Goal: Task Accomplishment & Management: Complete application form

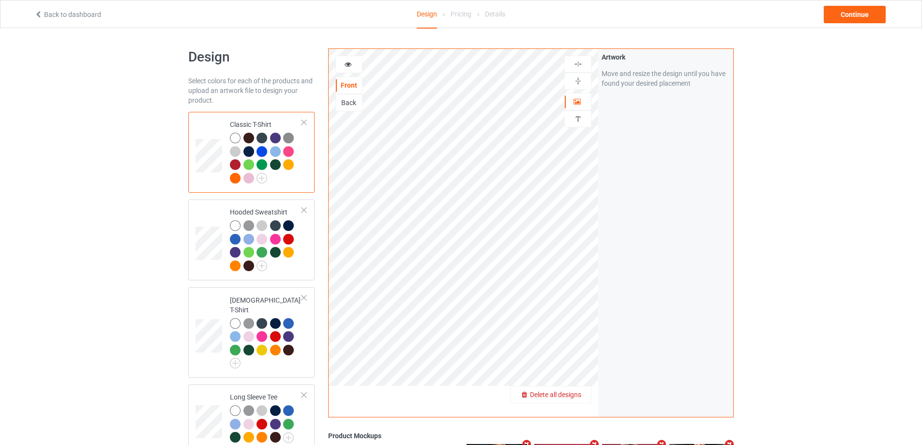
click at [567, 394] on span "Delete all designs" at bounding box center [555, 395] width 51 height 8
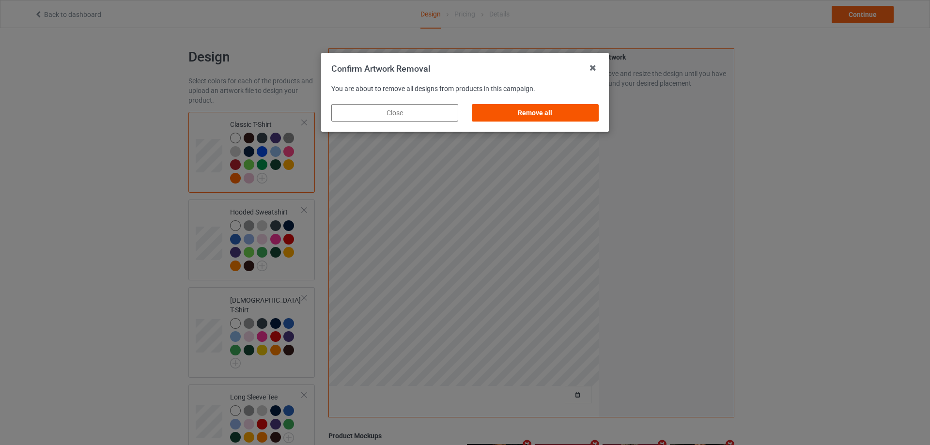
click at [525, 115] on div "Remove all" at bounding box center [535, 112] width 127 height 17
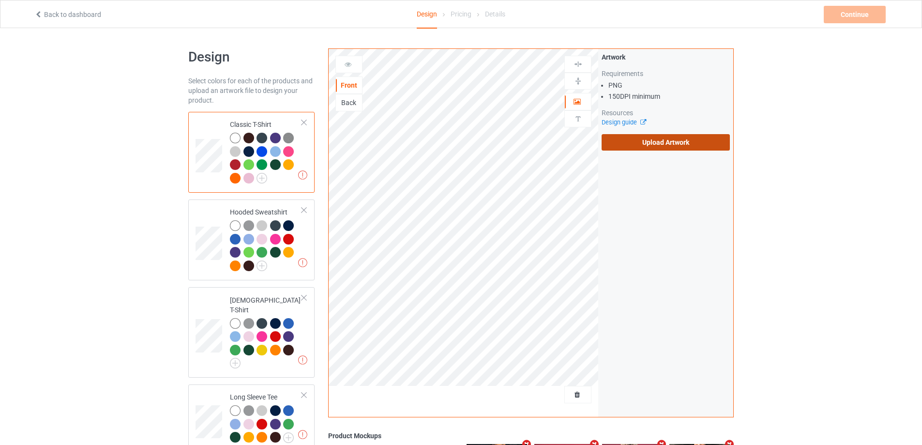
click at [621, 140] on label "Upload Artwork" at bounding box center [666, 142] width 128 height 16
click at [0, 0] on input "Upload Artwork" at bounding box center [0, 0] width 0 height 0
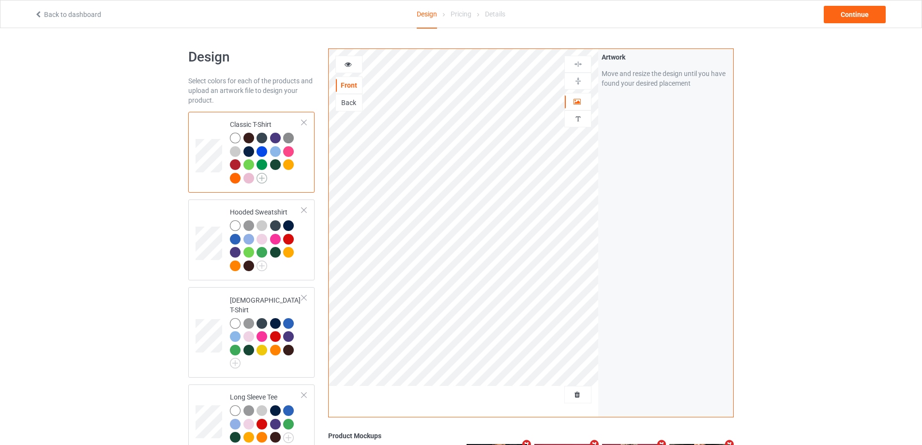
click at [259, 178] on img at bounding box center [262, 178] width 11 height 11
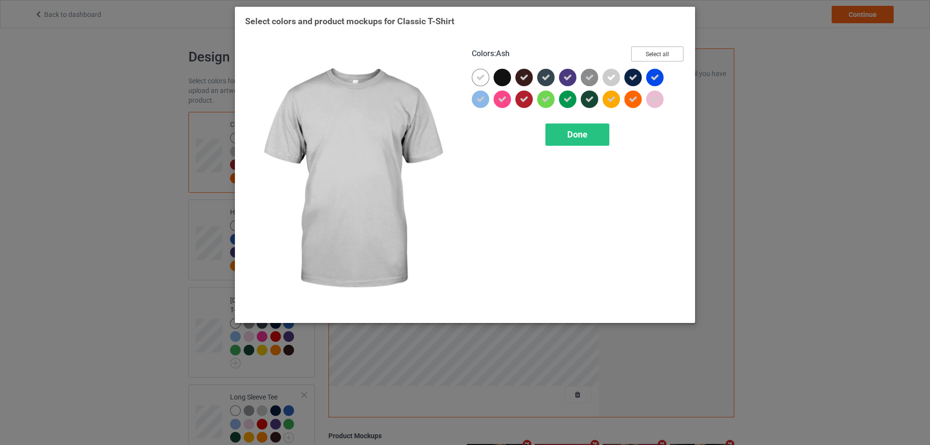
click at [661, 54] on button "Select all" at bounding box center [657, 53] width 52 height 15
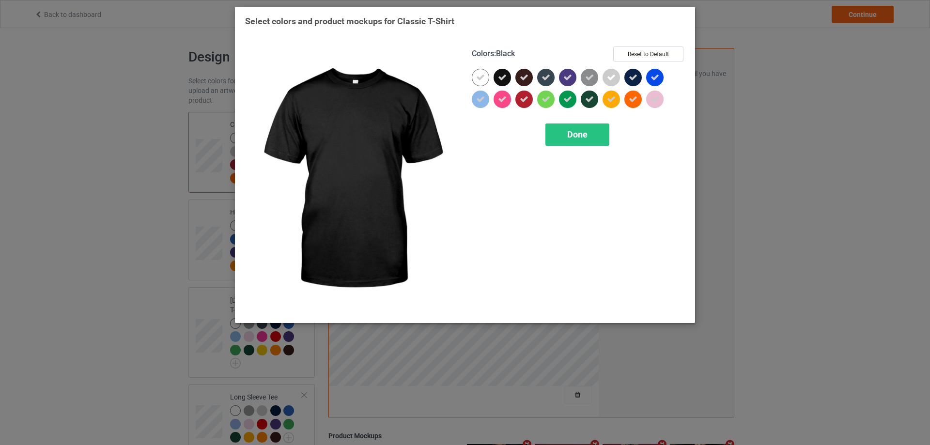
click at [493, 73] on div at bounding box center [504, 80] width 22 height 22
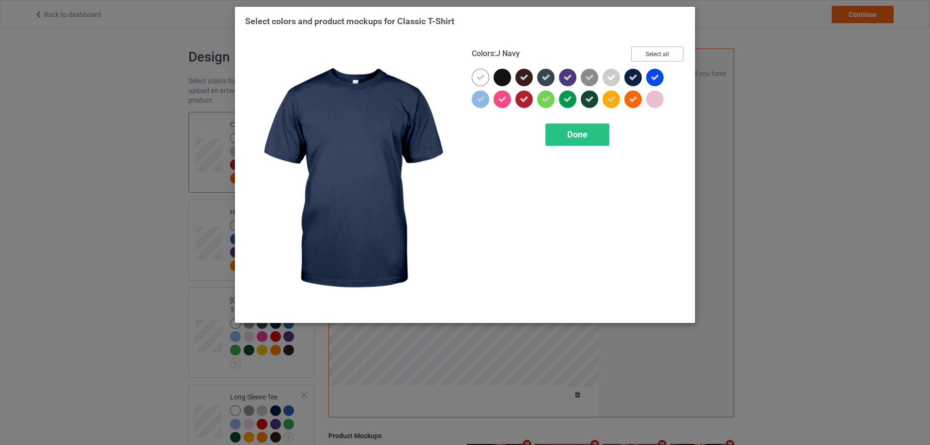
click at [665, 57] on button "Select all" at bounding box center [657, 53] width 52 height 15
click at [665, 57] on button "Reset to Default" at bounding box center [648, 53] width 70 height 15
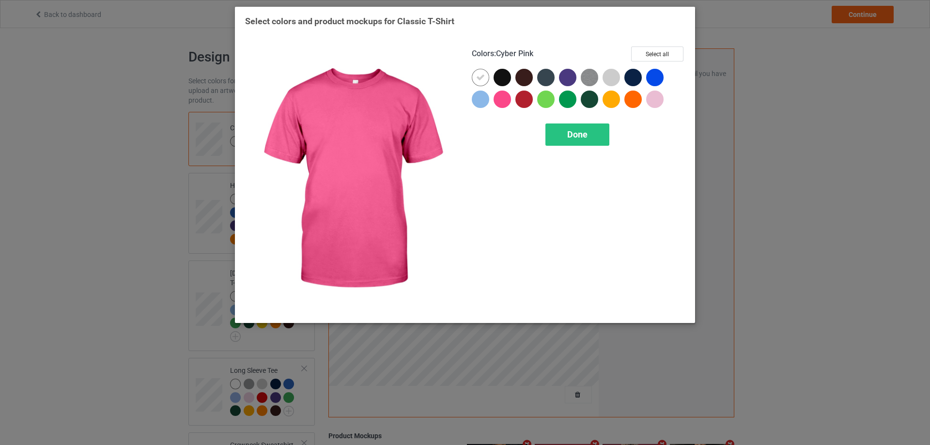
click at [508, 97] on div at bounding box center [501, 99] width 17 height 17
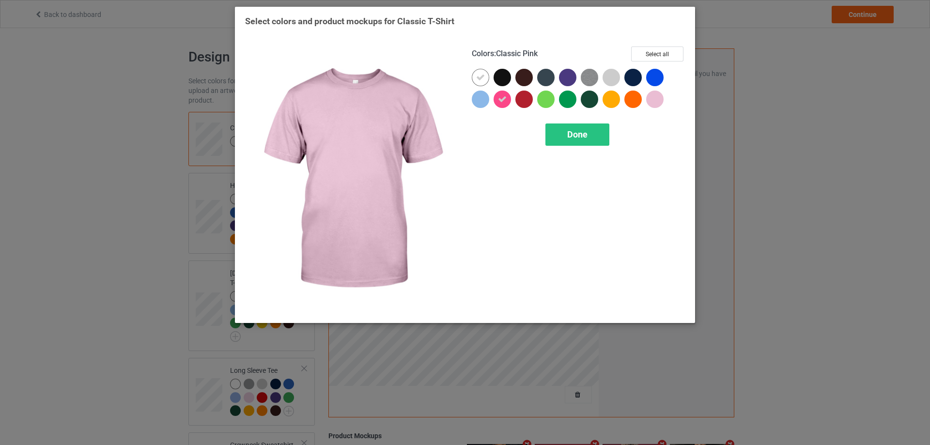
click at [649, 93] on div at bounding box center [654, 99] width 17 height 17
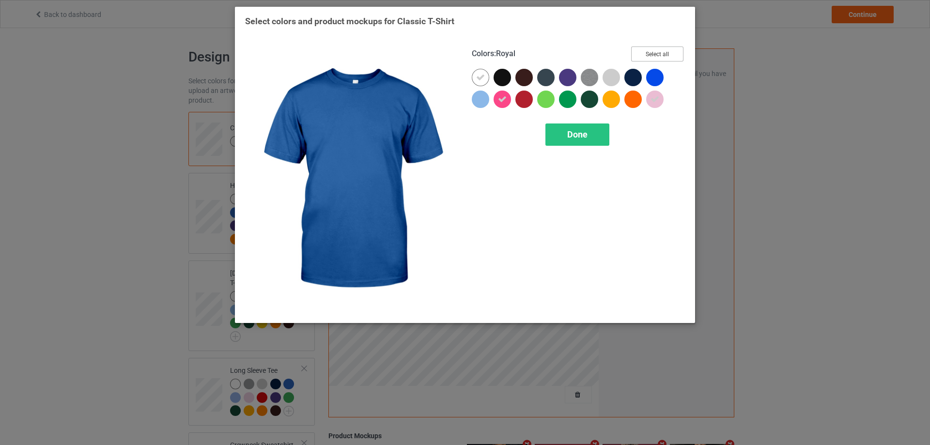
click at [662, 53] on button "Select all" at bounding box center [657, 53] width 52 height 15
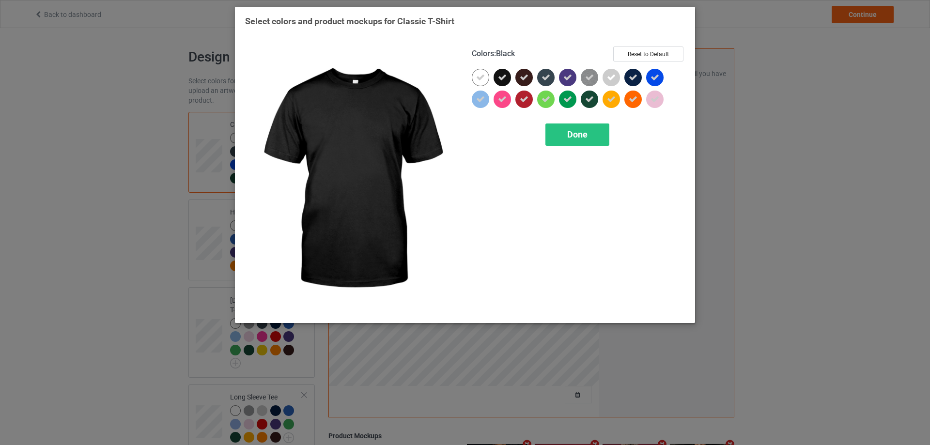
click at [506, 79] on icon at bounding box center [502, 77] width 9 height 9
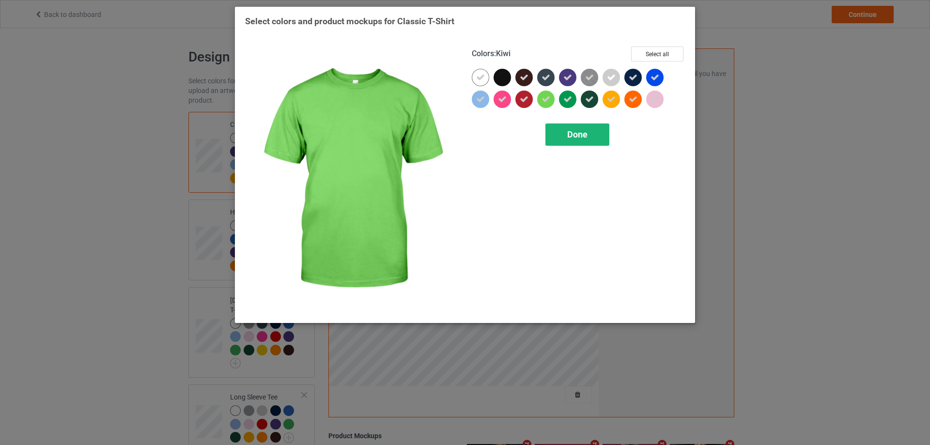
click at [584, 134] on span "Done" at bounding box center [577, 134] width 20 height 10
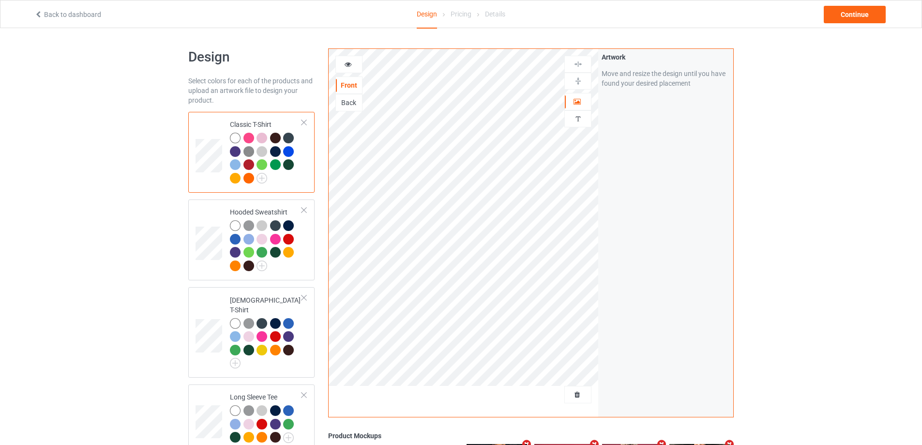
scroll to position [48, 0]
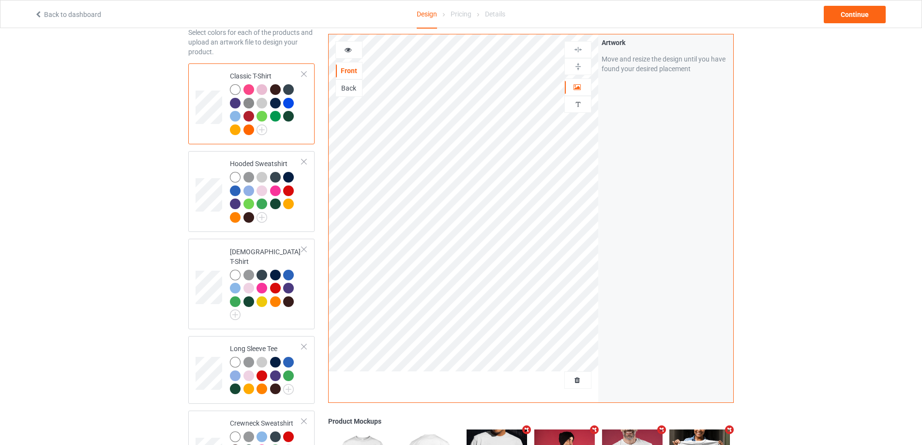
click at [350, 51] on icon at bounding box center [348, 48] width 8 height 7
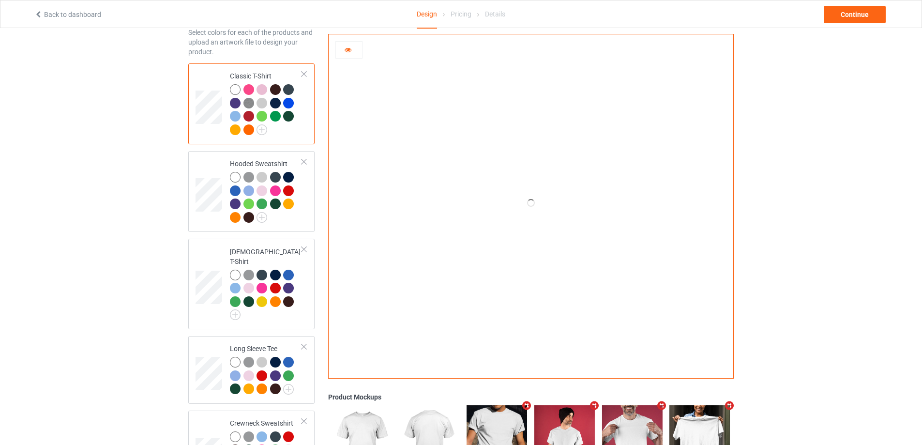
click at [247, 91] on div at bounding box center [249, 89] width 11 height 11
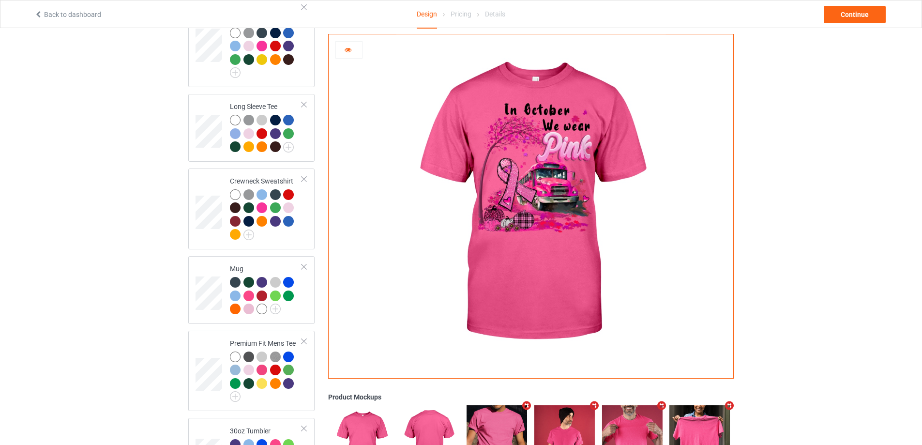
scroll to position [514, 0]
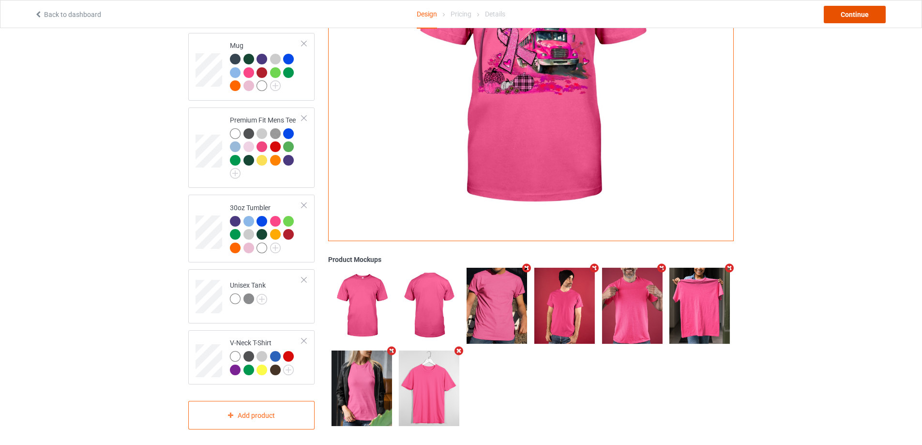
click at [856, 11] on div "Continue" at bounding box center [855, 14] width 62 height 17
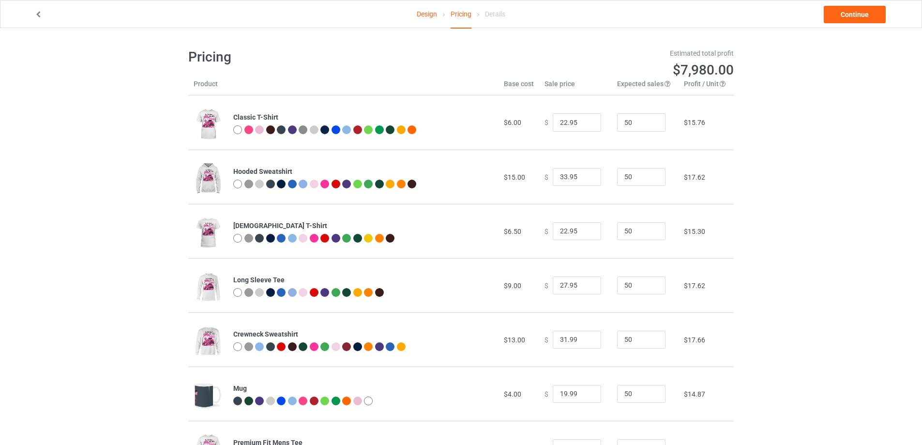
click at [430, 17] on link "Design" at bounding box center [427, 13] width 20 height 27
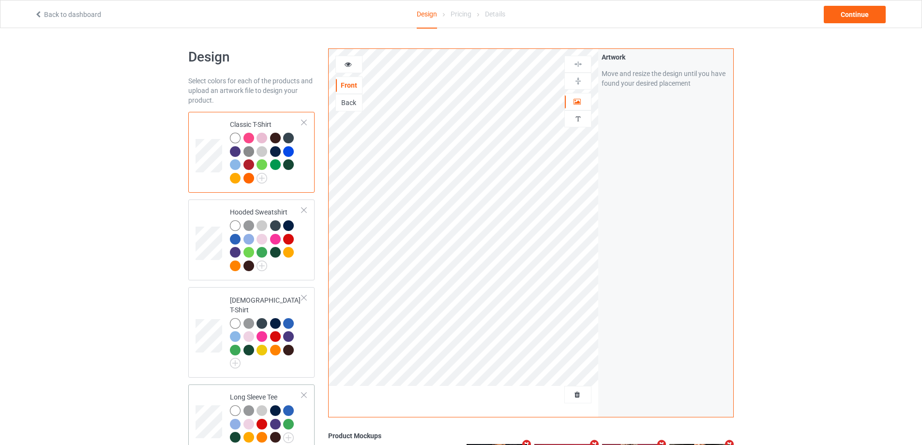
scroll to position [242, 0]
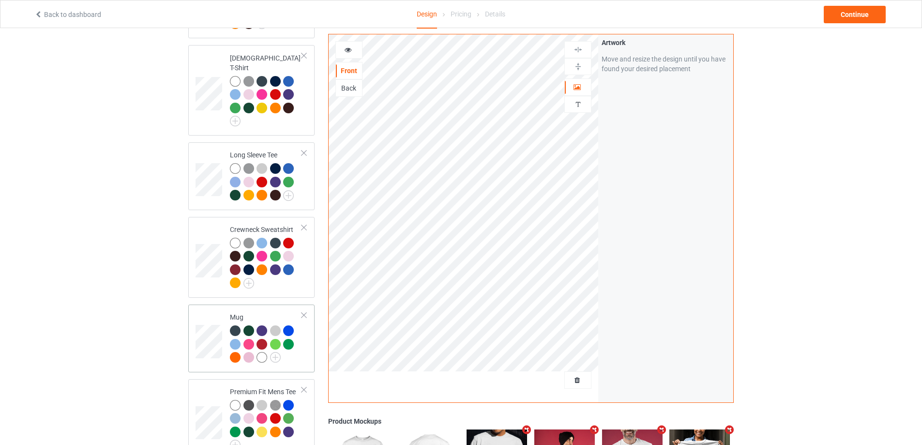
click at [298, 347] on div at bounding box center [266, 345] width 72 height 40
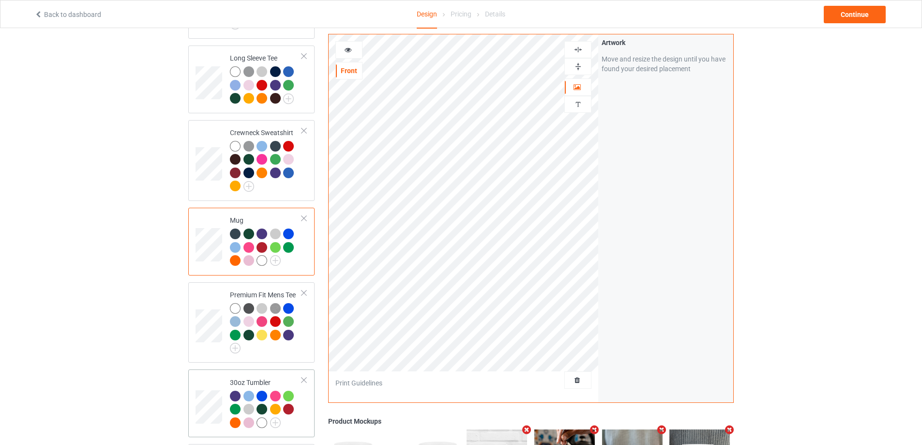
scroll to position [387, 0]
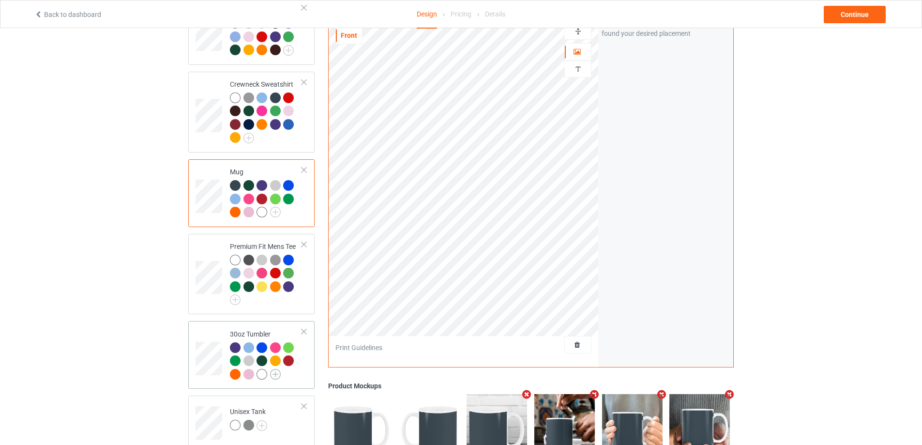
click at [277, 369] on img at bounding box center [275, 374] width 11 height 11
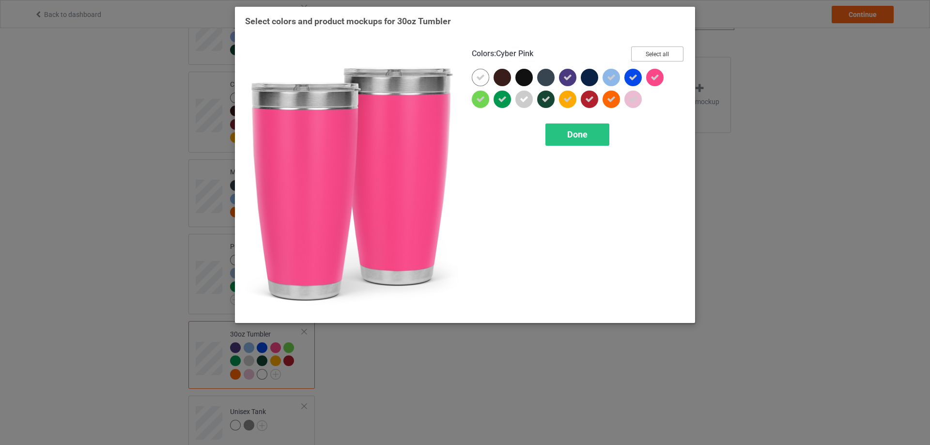
click at [658, 48] on button "Select all" at bounding box center [657, 53] width 52 height 15
click at [656, 54] on button "Reset to Default" at bounding box center [648, 53] width 70 height 15
drag, startPoint x: 659, startPoint y: 73, endPoint x: 629, endPoint y: 95, distance: 37.0
click at [658, 73] on div at bounding box center [654, 77] width 17 height 17
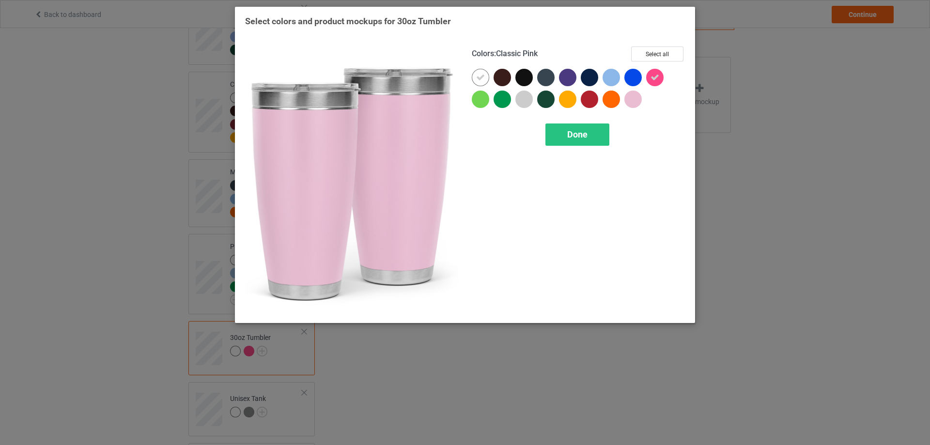
click at [629, 101] on div at bounding box center [632, 99] width 17 height 17
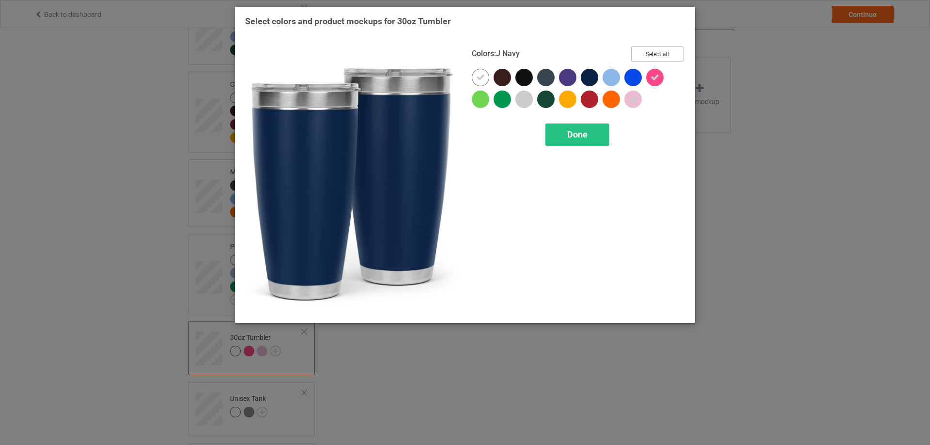
click at [650, 55] on button "Select all" at bounding box center [657, 53] width 52 height 15
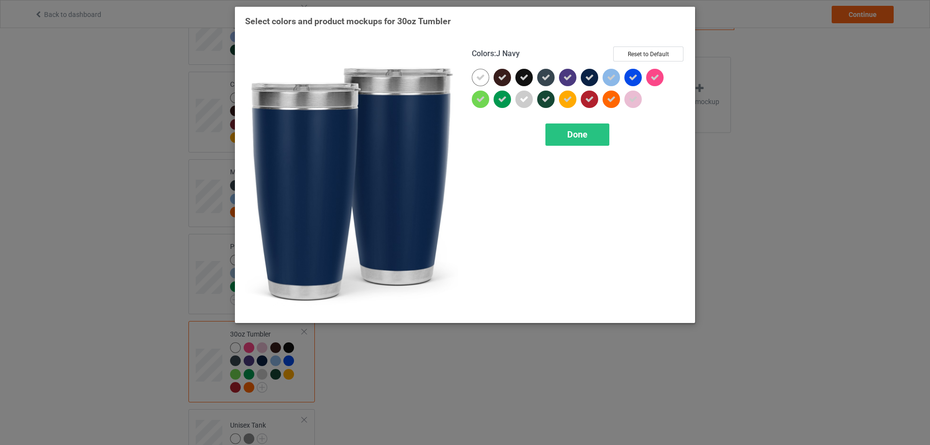
click at [587, 78] on icon at bounding box center [589, 77] width 9 height 9
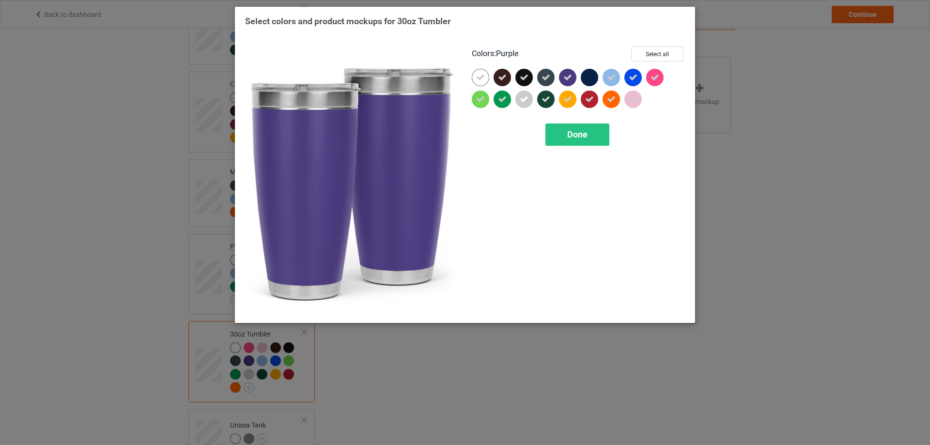
click at [570, 78] on icon at bounding box center [567, 77] width 9 height 9
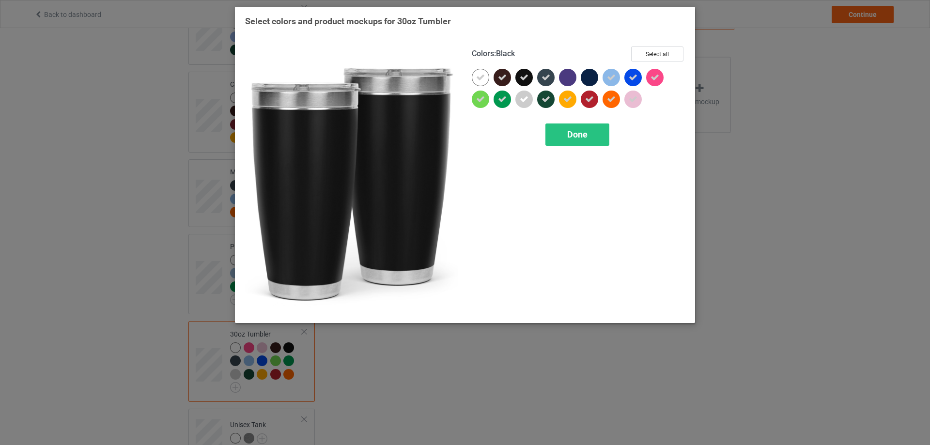
click at [523, 76] on icon at bounding box center [524, 77] width 9 height 9
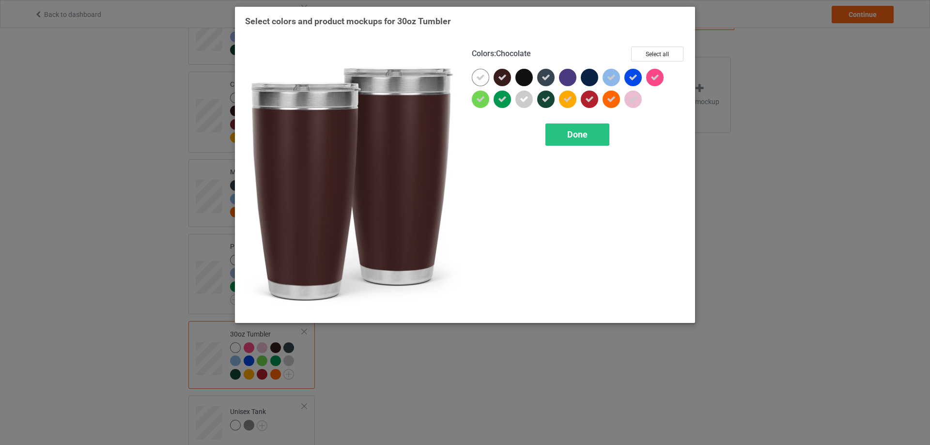
click at [506, 76] on icon at bounding box center [502, 77] width 9 height 9
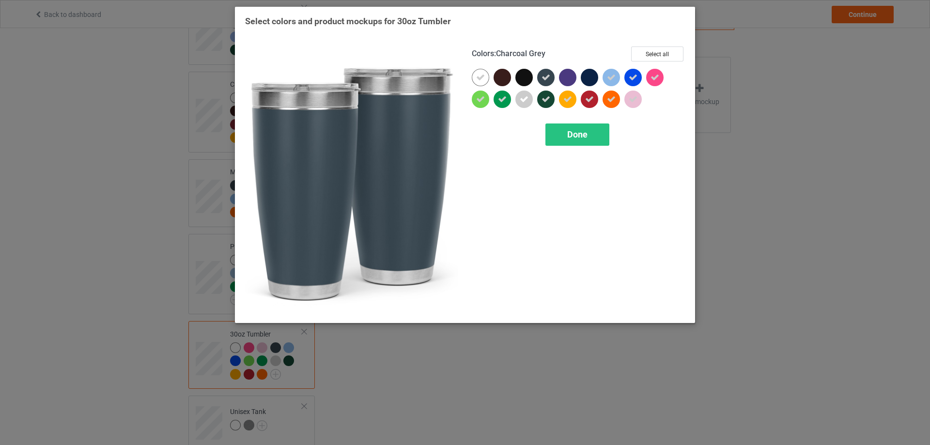
click at [547, 80] on icon at bounding box center [545, 77] width 9 height 9
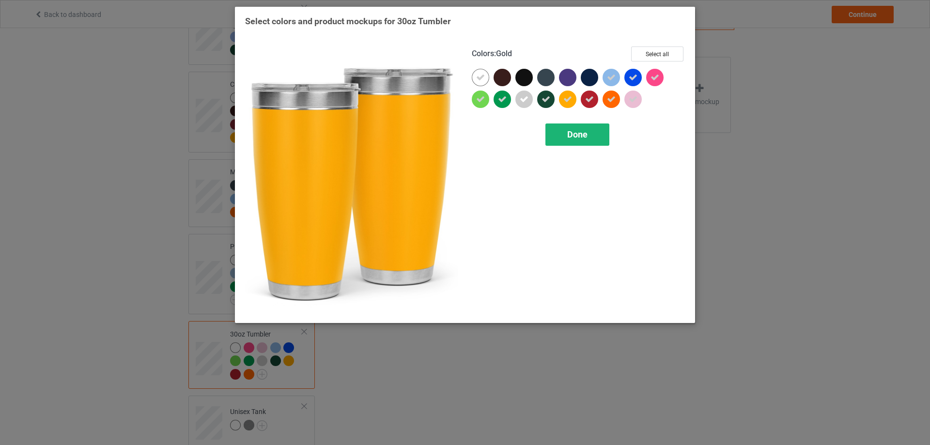
click at [572, 132] on span "Done" at bounding box center [577, 134] width 20 height 10
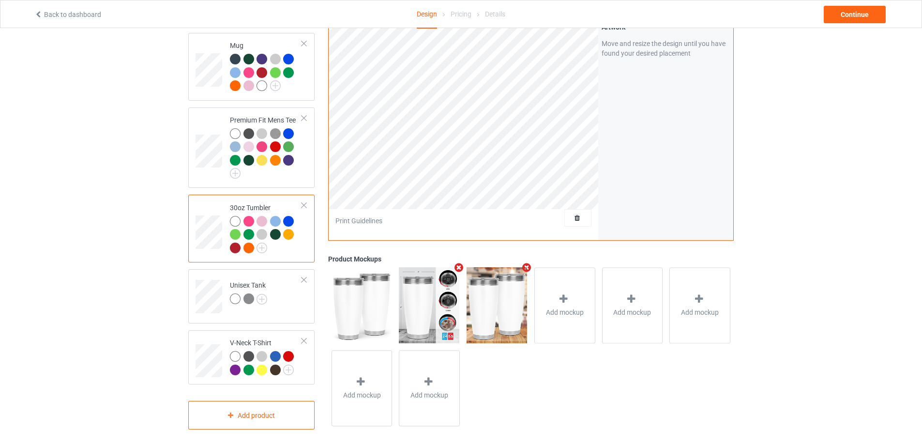
scroll to position [417, 0]
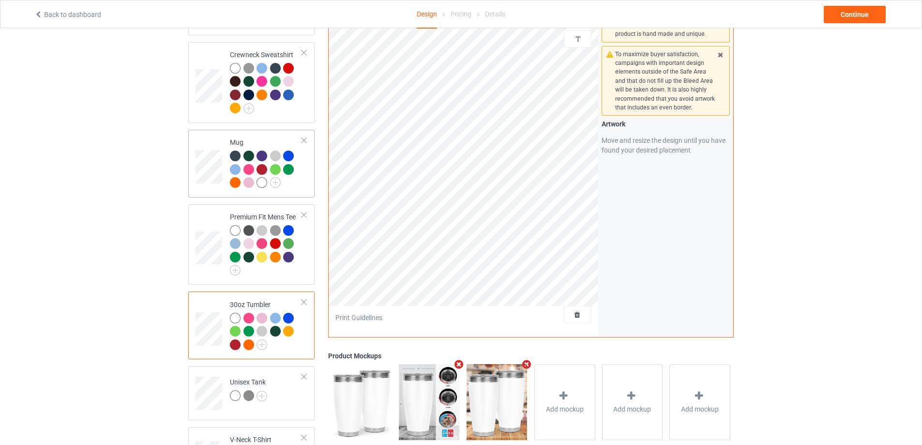
click at [286, 172] on div at bounding box center [266, 171] width 72 height 40
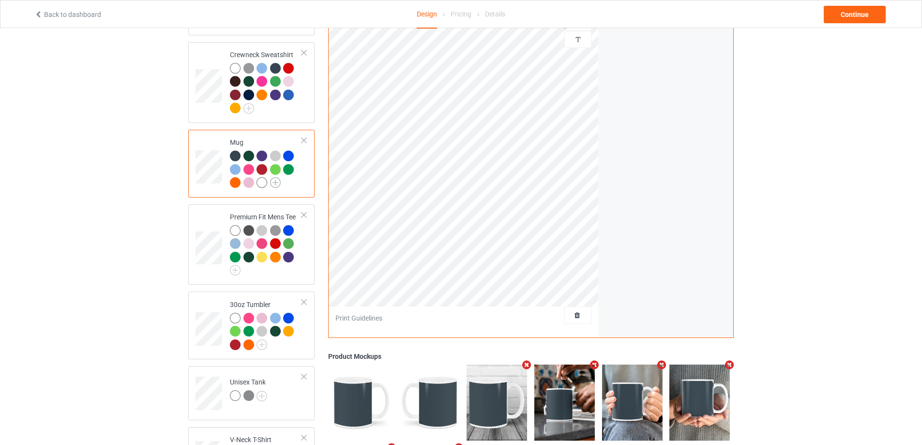
click at [273, 177] on img at bounding box center [275, 182] width 11 height 11
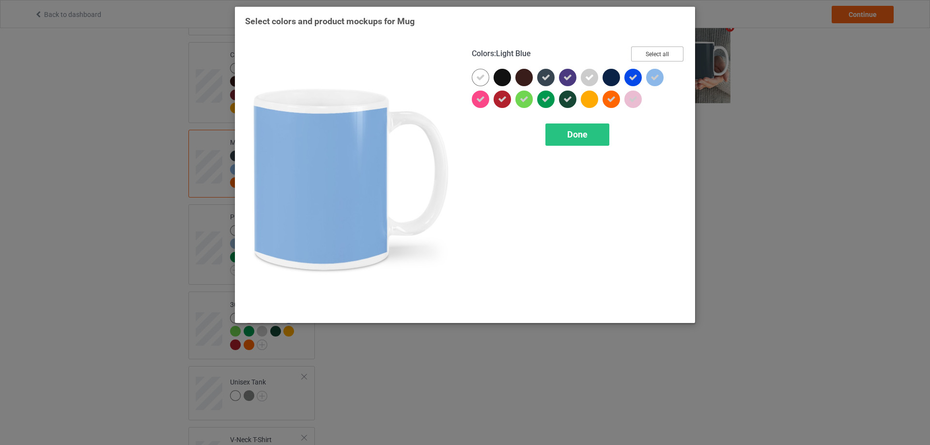
click at [660, 57] on button "Select all" at bounding box center [657, 53] width 52 height 15
click at [660, 57] on button "Reset to Default" at bounding box center [648, 53] width 70 height 15
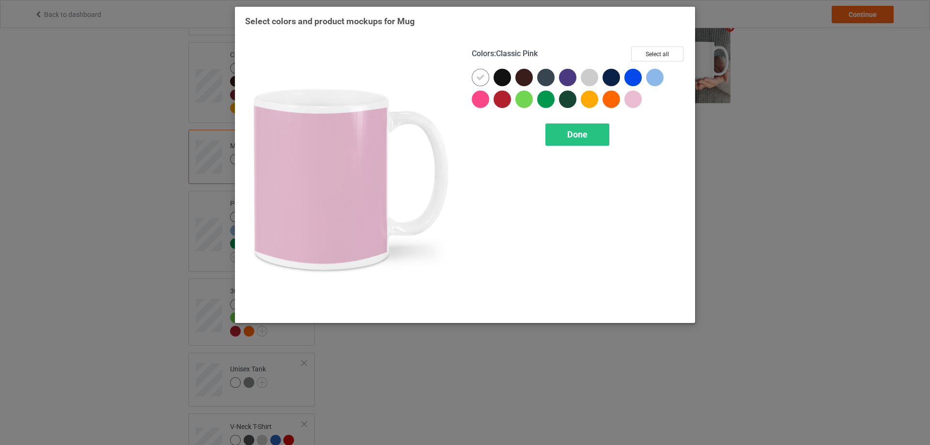
click at [636, 96] on div at bounding box center [632, 99] width 17 height 17
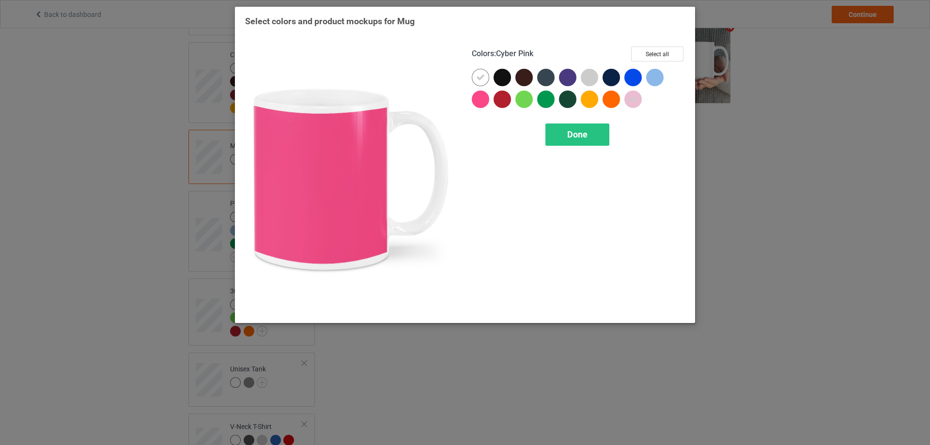
click at [477, 99] on div at bounding box center [480, 99] width 17 height 17
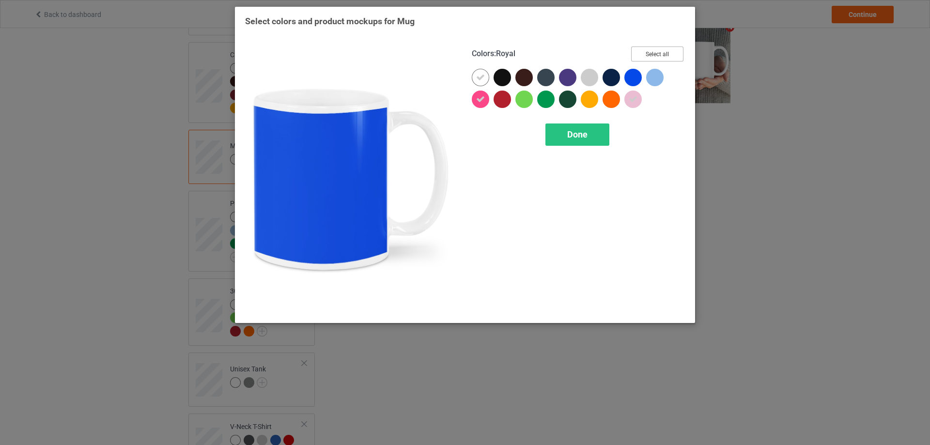
click at [663, 50] on button "Select all" at bounding box center [657, 53] width 52 height 15
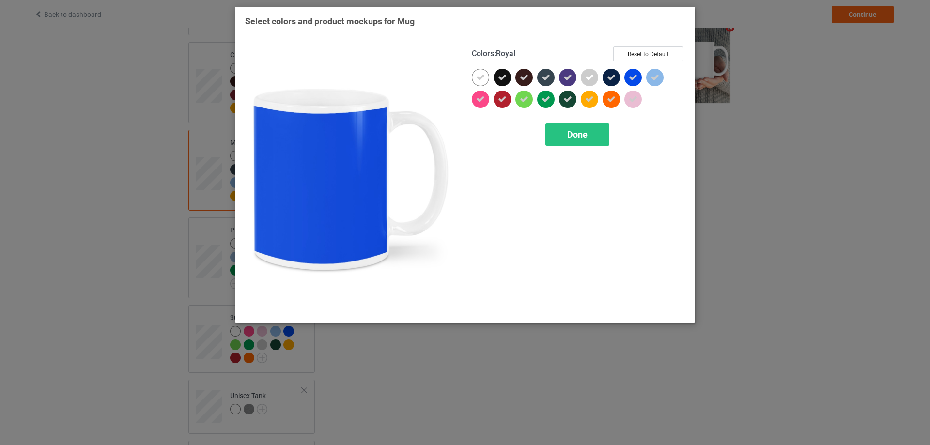
click at [628, 76] on div at bounding box center [632, 77] width 17 height 17
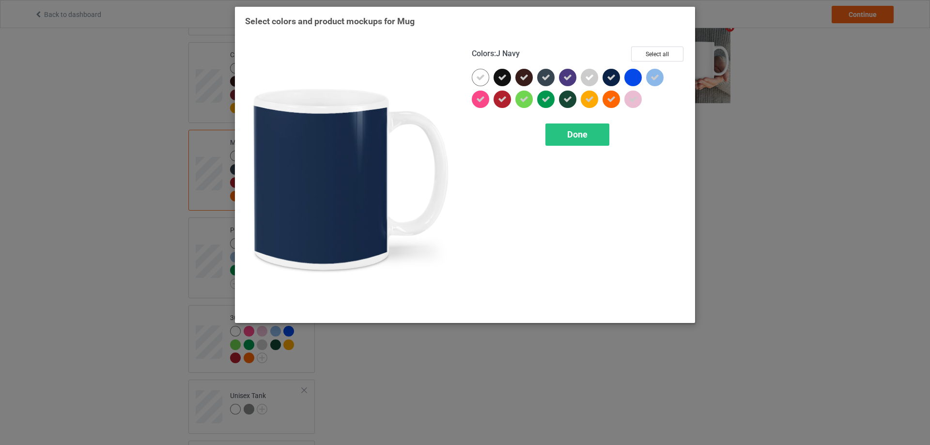
click at [616, 77] on div at bounding box center [610, 77] width 17 height 17
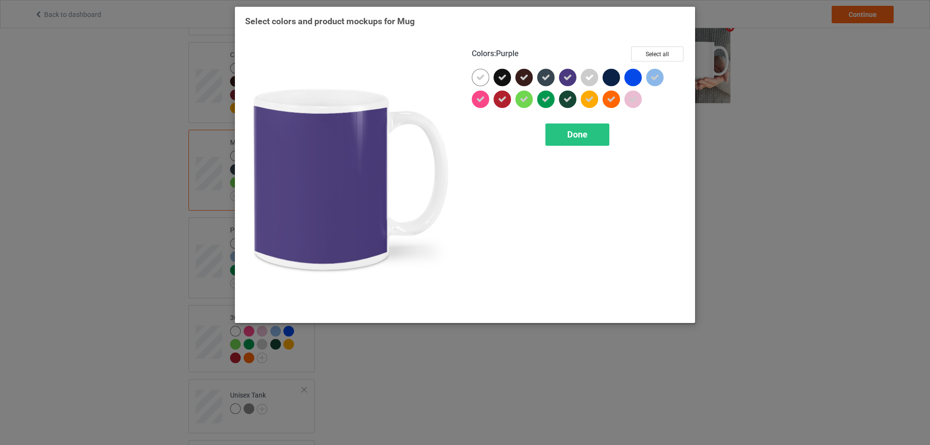
click at [569, 77] on icon at bounding box center [567, 77] width 9 height 9
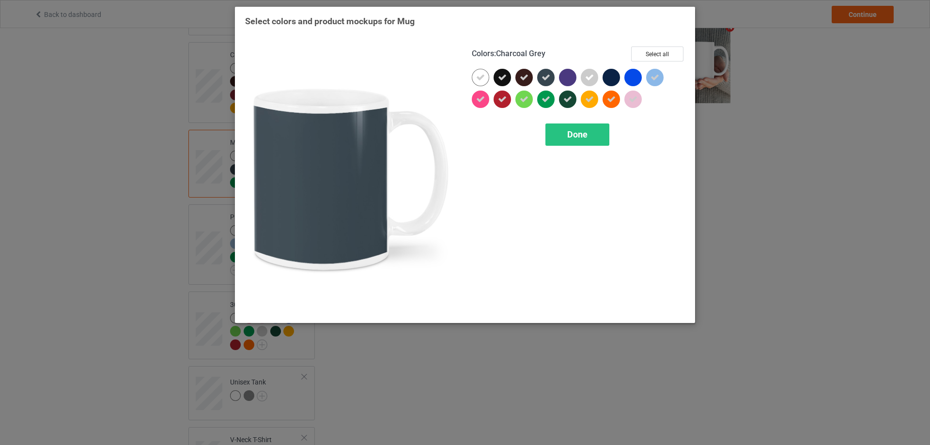
click at [551, 77] on div at bounding box center [545, 77] width 17 height 17
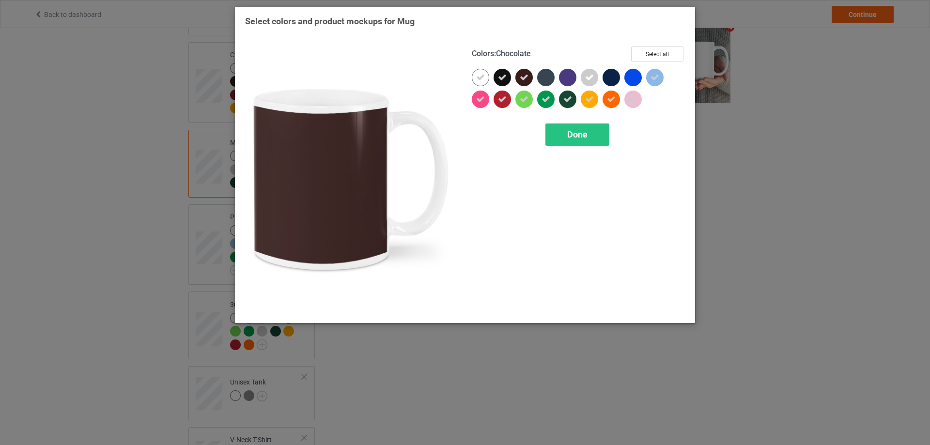
click at [525, 76] on icon at bounding box center [524, 77] width 9 height 9
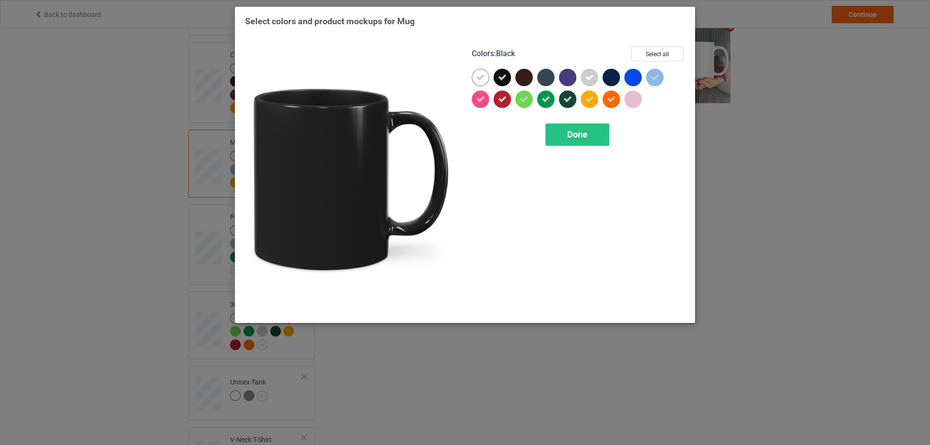
click at [497, 77] on div at bounding box center [501, 77] width 17 height 17
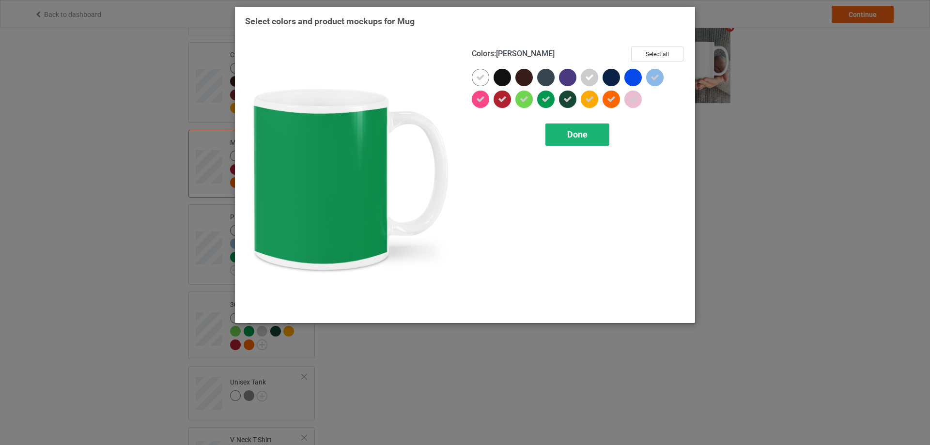
click at [582, 135] on span "Done" at bounding box center [577, 134] width 20 height 10
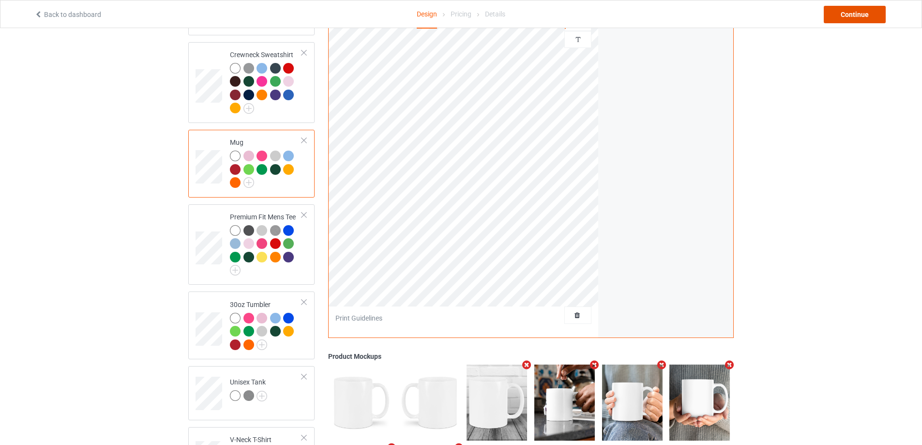
click at [840, 15] on div "Continue" at bounding box center [855, 14] width 62 height 17
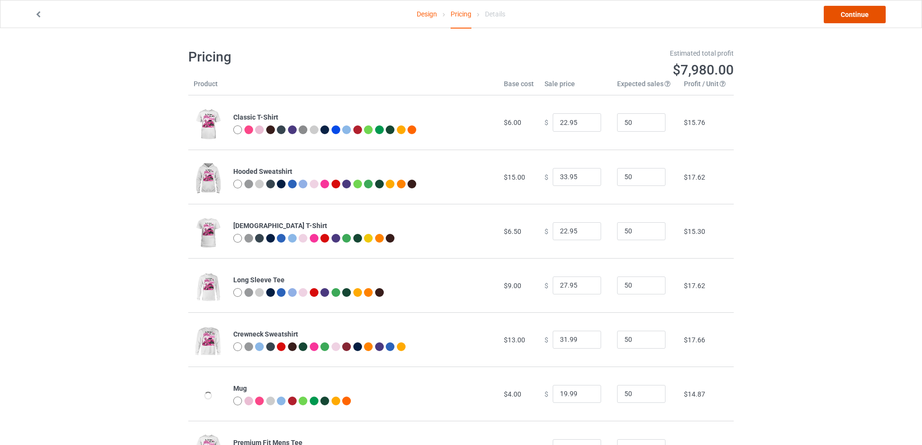
click at [841, 15] on link "Continue" at bounding box center [855, 14] width 62 height 17
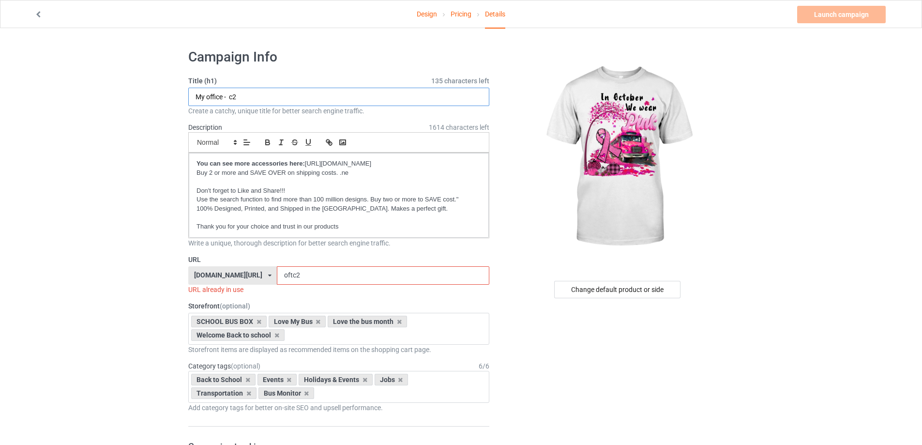
click at [283, 91] on input "My office - c2" at bounding box center [338, 97] width 301 height 18
click at [274, 94] on input "In October we wear Pink - retro style" at bounding box center [338, 97] width 301 height 18
type input "In October we wear Pink - Retro style"
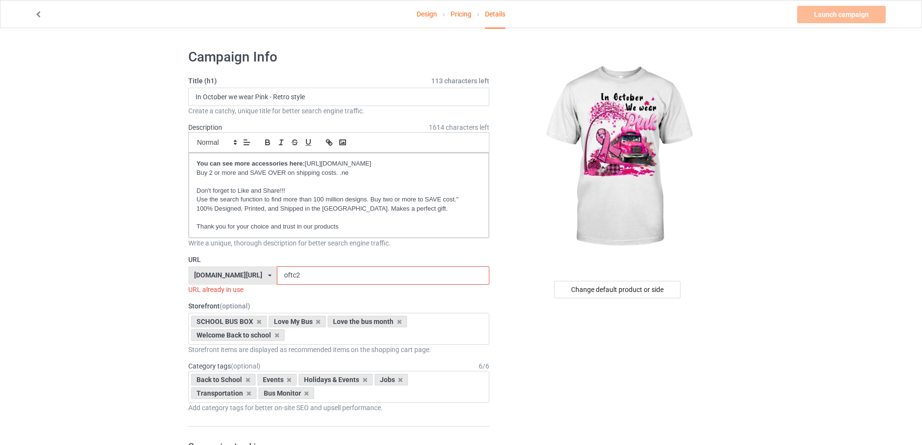
click at [298, 278] on input "oftc2" at bounding box center [383, 275] width 212 height 18
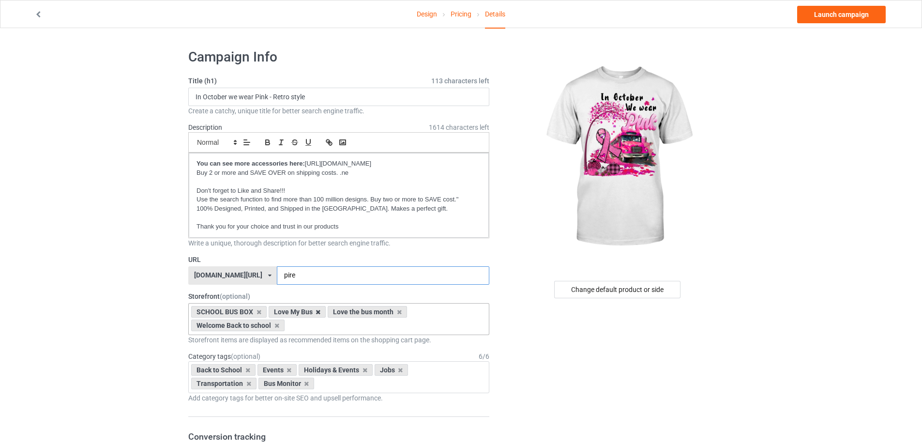
type input "pire"
click at [318, 310] on icon at bounding box center [318, 312] width 5 height 6
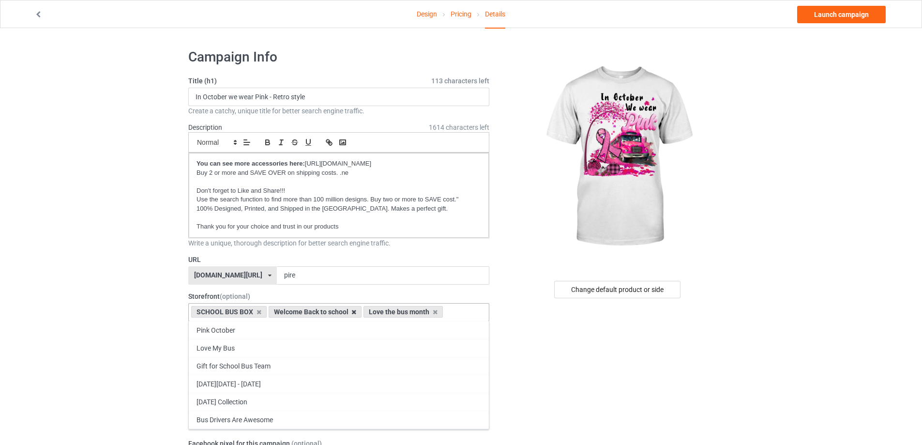
click at [353, 310] on icon at bounding box center [354, 312] width 5 height 6
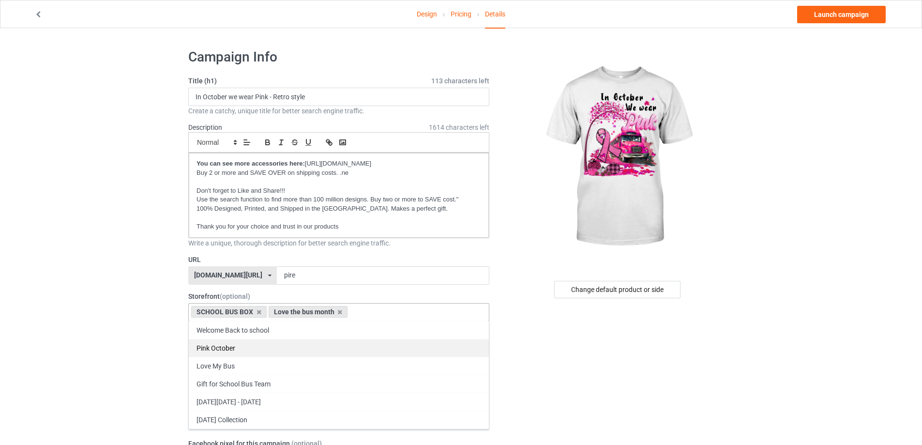
click at [249, 351] on div "Pink October" at bounding box center [339, 348] width 300 height 18
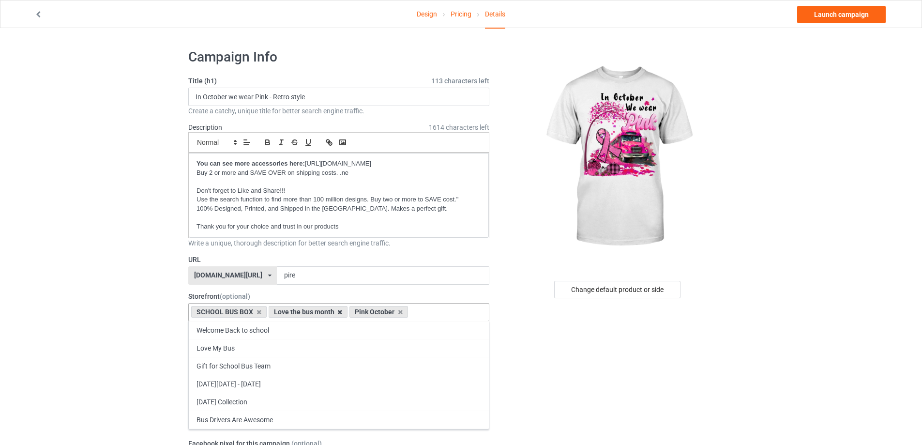
click at [338, 311] on icon at bounding box center [340, 312] width 5 height 6
click at [259, 313] on icon at bounding box center [259, 312] width 5 height 6
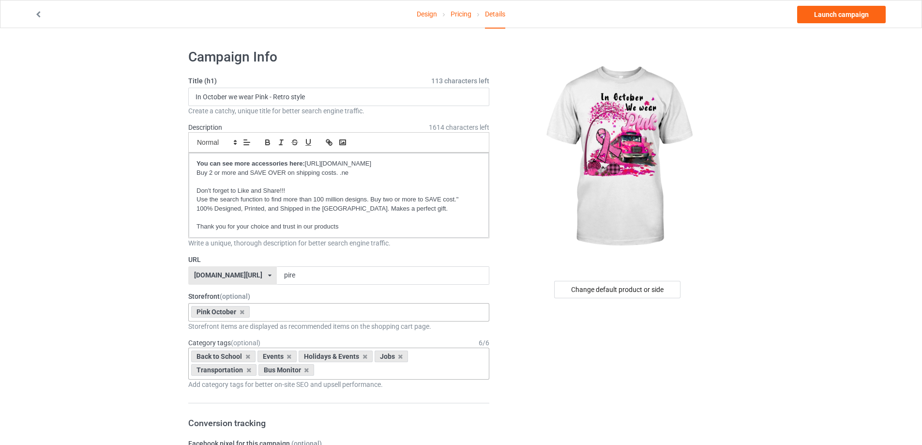
click at [337, 368] on div "Back to School Events Holidays & Events Jobs Transportation Bus Monitor Age > […" at bounding box center [338, 364] width 301 height 32
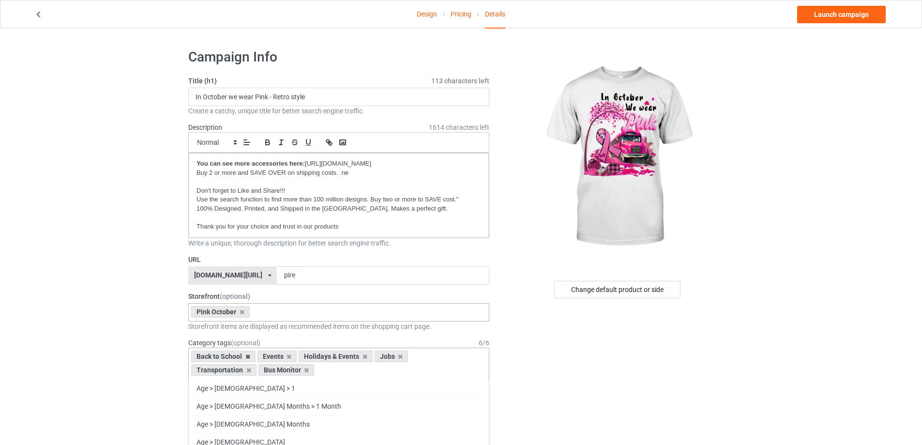
click at [247, 354] on icon at bounding box center [248, 356] width 5 height 6
click at [224, 355] on icon at bounding box center [223, 356] width 5 height 6
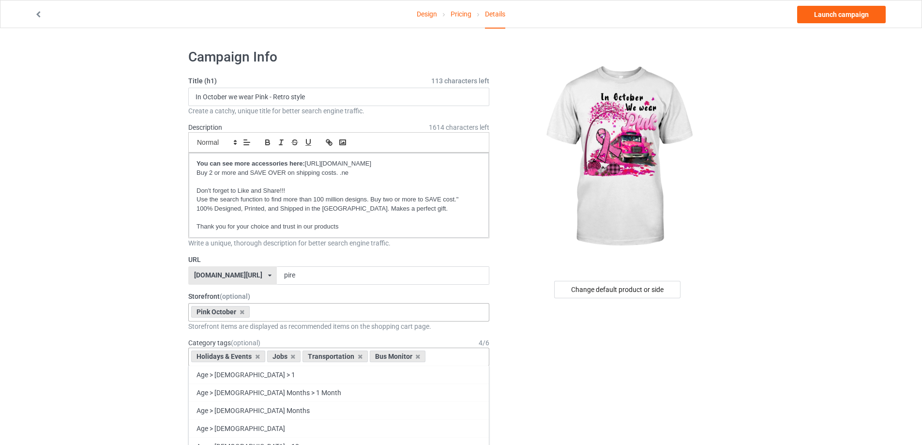
click at [256, 356] on icon at bounding box center [257, 356] width 5 height 6
click at [441, 356] on div "Jobs Transportation Bus Monitor Age > [DEMOGRAPHIC_DATA] > 1 Age > [DEMOGRAPHIC…" at bounding box center [338, 357] width 301 height 18
type input "s"
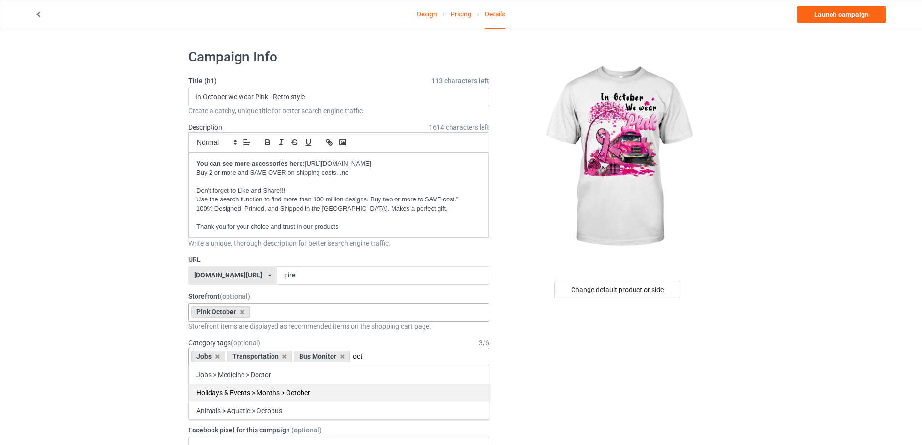
type input "oct"
click at [307, 394] on div "Holidays & Events > Months > October" at bounding box center [339, 393] width 300 height 18
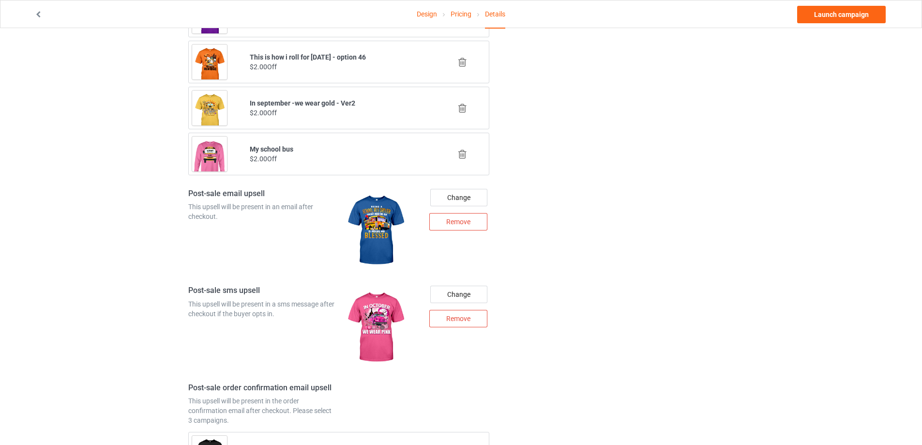
scroll to position [1216, 0]
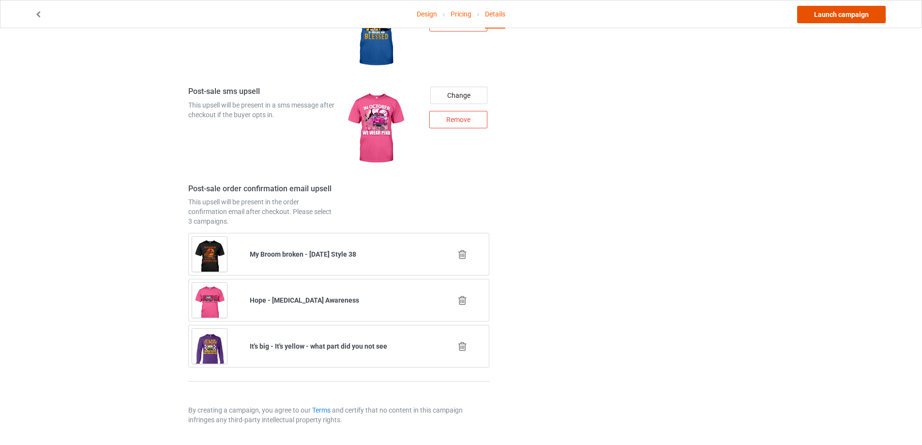
click at [855, 16] on link "Launch campaign" at bounding box center [842, 14] width 89 height 17
